Goal: Task Accomplishment & Management: Manage account settings

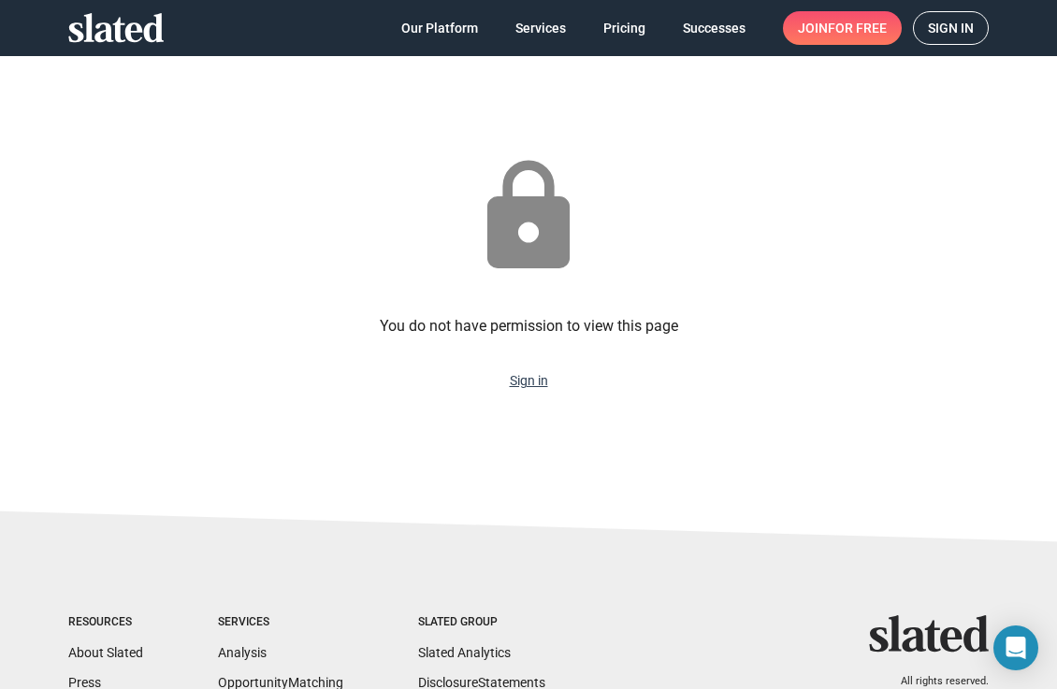
click at [521, 385] on link "Sign in" at bounding box center [529, 380] width 38 height 15
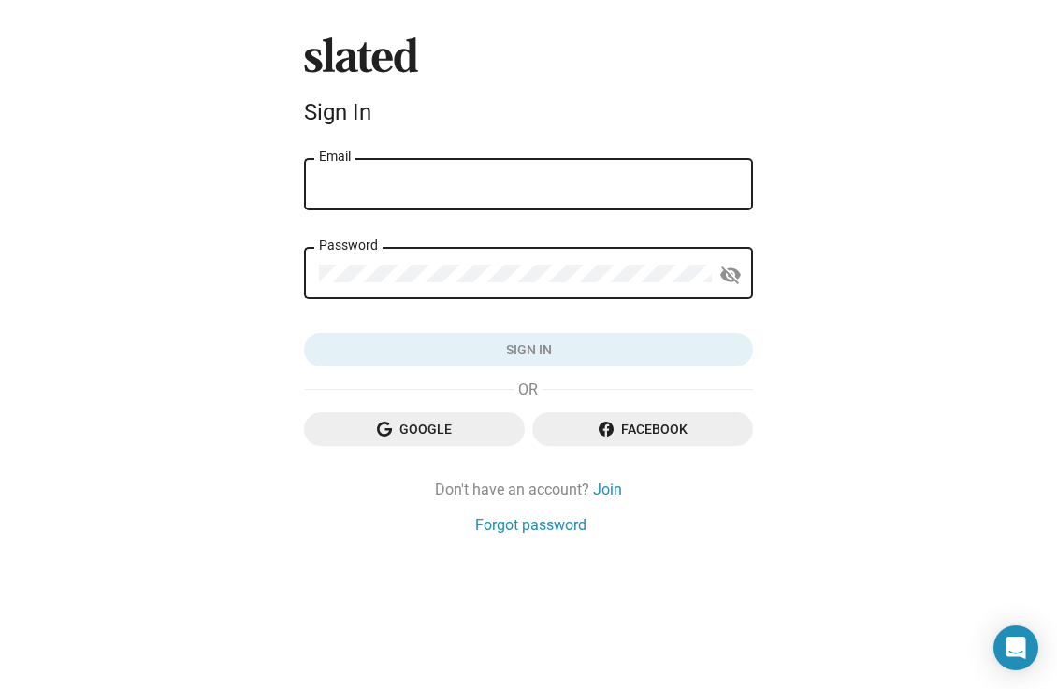
type input "marcoarauco25@gmail.com"
click at [529, 350] on button "Sign in" at bounding box center [528, 350] width 449 height 34
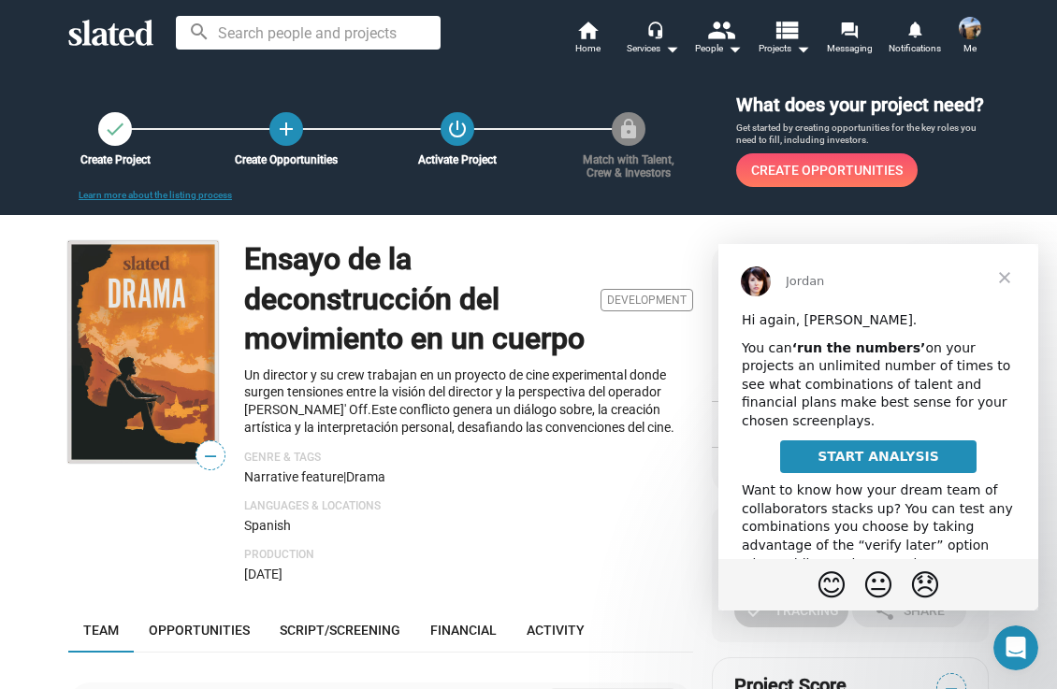
click at [590, 297] on h1 "Ensayo de la deconstrucción del movimiento en un cuerpo" at bounding box center [418, 299] width 349 height 120
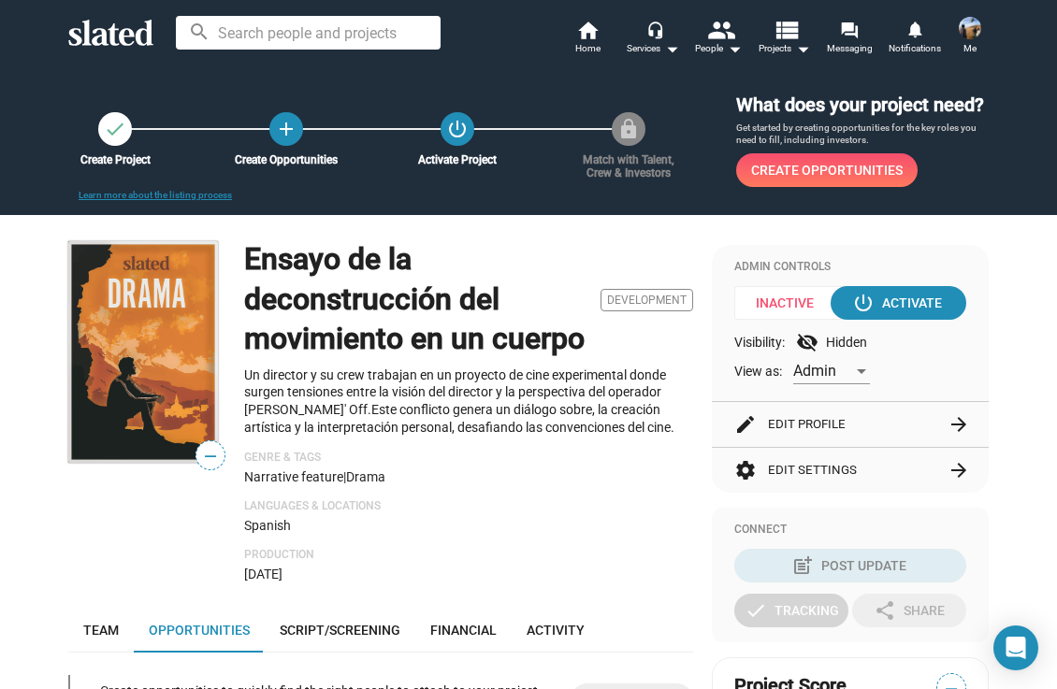
click at [833, 447] on button "edit Edit Profile arrow_forward" at bounding box center [850, 424] width 232 height 45
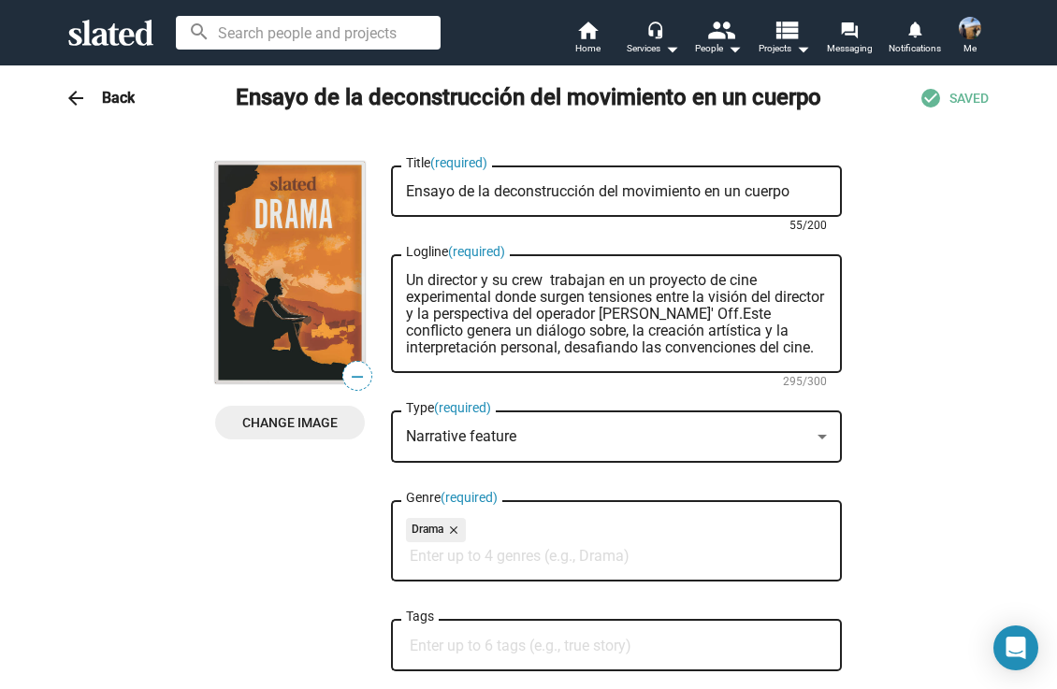
click at [491, 198] on textarea "Ensayo de la deconstrucción del movimiento en un cuerpo" at bounding box center [616, 191] width 421 height 17
type textarea "Ensayo sobre la deconstrucción del movimiento en un cuerpo"
click at [965, 98] on span "SAVING..." at bounding box center [960, 99] width 57 height 18
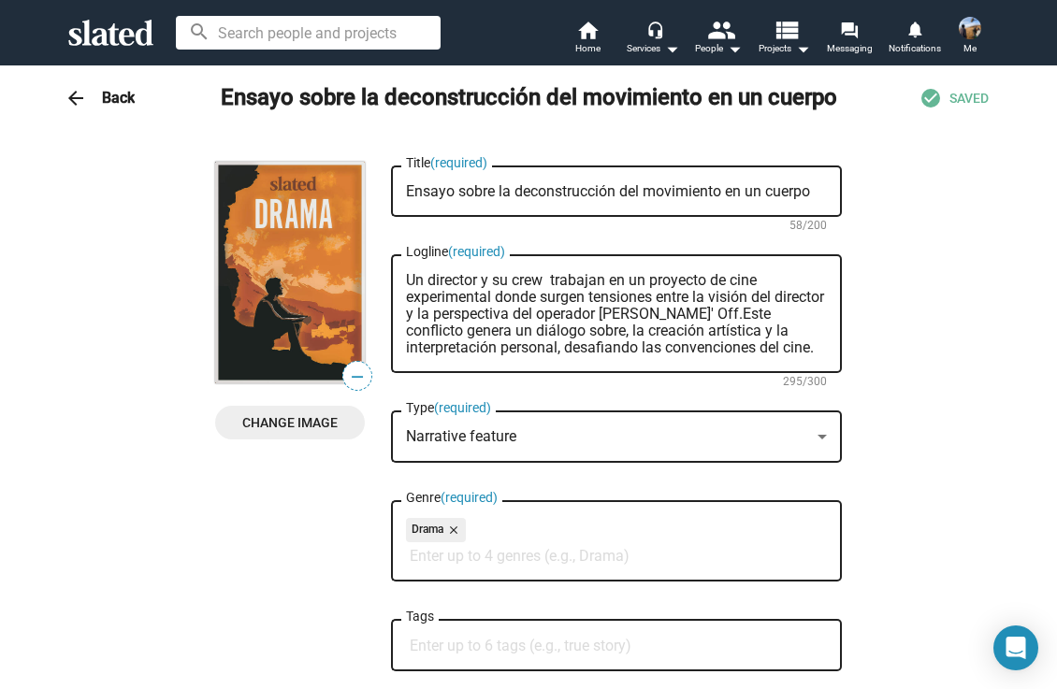
click at [110, 99] on h3 "Back" at bounding box center [118, 98] width 33 height 20
